Goal: Check status: Check status

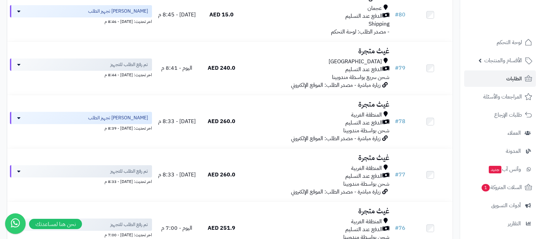
scroll to position [42, 0]
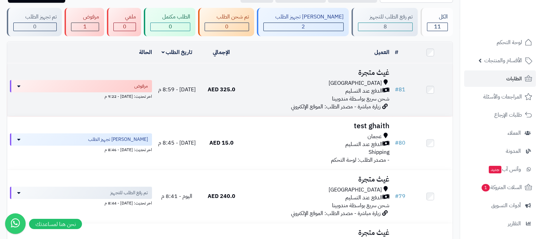
click at [359, 71] on h3 "غيث متجرة" at bounding box center [317, 73] width 143 height 8
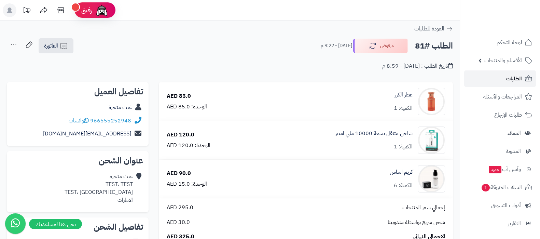
click at [512, 78] on span "الطلبات" at bounding box center [514, 79] width 16 height 10
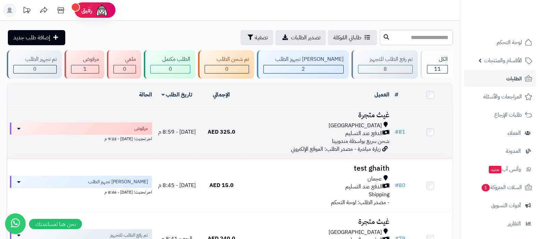
scroll to position [42, 0]
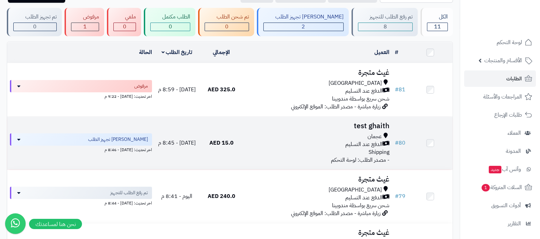
click at [361, 123] on h3 "test ghaith" at bounding box center [317, 126] width 143 height 8
